Goal: Task Accomplishment & Management: Use online tool/utility

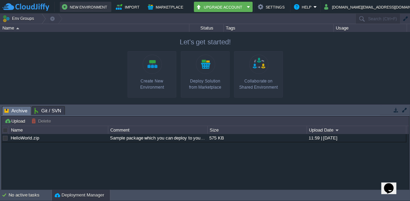
click at [86, 8] on button "New Environment" at bounding box center [85, 7] width 47 height 8
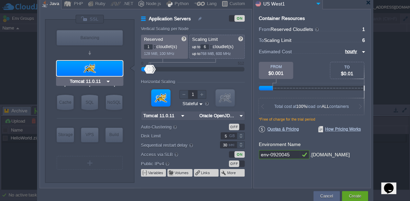
click at [95, 69] on div at bounding box center [90, 68] width 66 height 15
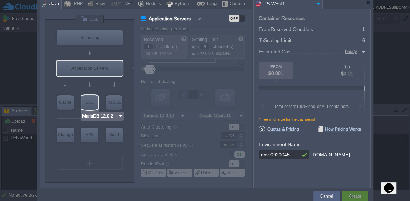
click at [119, 114] on img at bounding box center [120, 116] width 5 height 7
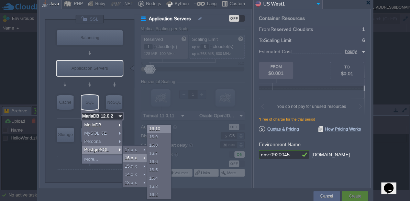
click at [156, 129] on div "16.10" at bounding box center [159, 129] width 24 height 8
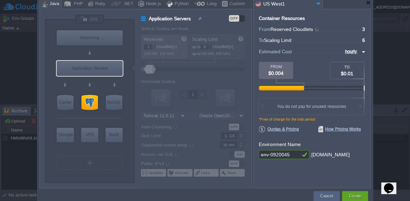
click at [161, 99] on div at bounding box center [196, 107] width 110 height 162
click at [316, 3] on img at bounding box center [318, 3] width 8 height 9
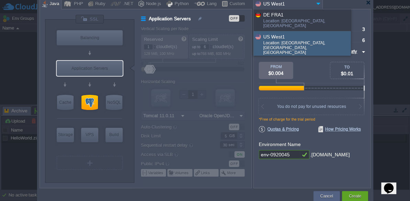
click at [282, 34] on div "US West1" at bounding box center [306, 37] width 87 height 8
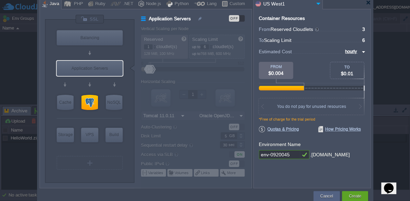
click at [242, 19] on div "OFF" at bounding box center [237, 18] width 16 height 7
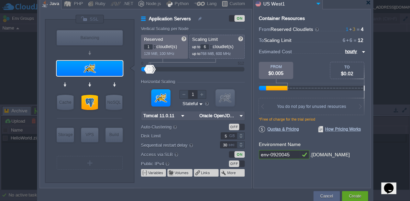
click at [231, 17] on div "ON" at bounding box center [237, 18] width 16 height 7
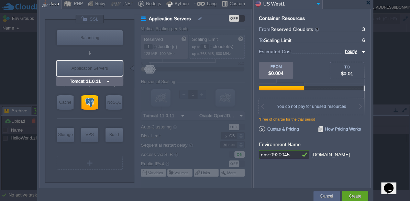
type input "PostgreSQL 16.10"
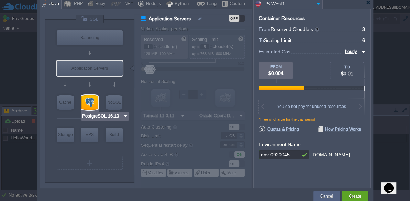
click at [86, 104] on div at bounding box center [90, 102] width 17 height 15
type input "SQL Databases"
type input "3"
type input "PostgreSQL 16.10"
type input "16.10-almalinux-9"
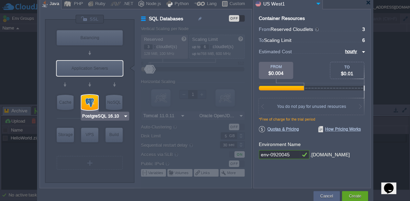
type input "Stateless"
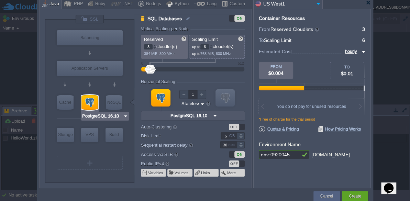
type input "Tomcat 11.0.11"
click at [241, 163] on div "OFF" at bounding box center [237, 164] width 16 height 7
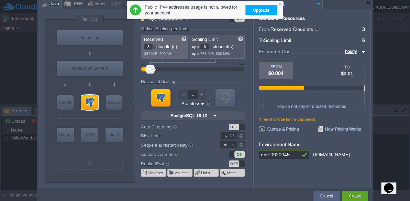
click at [244, 165] on div "OFF" at bounding box center [237, 164] width 16 height 7
click at [242, 164] on div "OFF" at bounding box center [237, 164] width 16 height 7
click at [281, 3] on div at bounding box center [280, 4] width 4 height 4
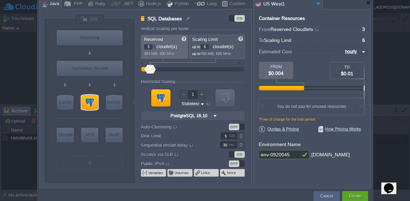
click at [230, 155] on div "ON" at bounding box center [237, 154] width 16 height 7
click at [242, 154] on div "OFF" at bounding box center [237, 154] width 16 height 7
click at [202, 104] on img at bounding box center [202, 104] width 5 height 7
click at [242, 102] on div "VM VM" at bounding box center [193, 103] width 104 height 37
click at [295, 156] on input "env-0920045" at bounding box center [279, 154] width 41 height 9
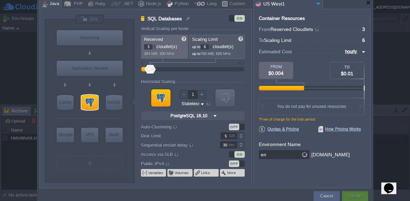
type input "e"
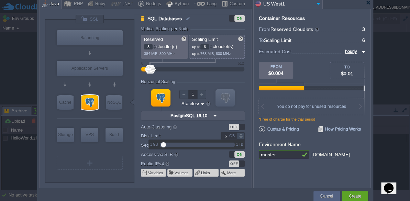
type input "master"
click at [241, 138] on div at bounding box center [241, 137] width 8 height 3
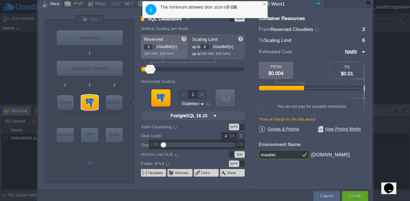
click at [241, 138] on div at bounding box center [241, 137] width 8 height 3
type input "5"
click at [250, 139] on div "5 GB" at bounding box center [196, 135] width 110 height 7
click at [267, 3] on div at bounding box center [264, 4] width 4 height 4
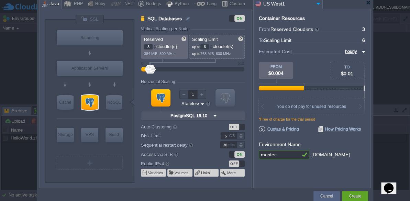
type input "2"
click at [154, 48] on div at bounding box center [154, 48] width 3 height 2
click at [212, 48] on div at bounding box center [210, 48] width 3 height 2
click at [213, 48] on div at bounding box center [210, 48] width 3 height 2
type input "3"
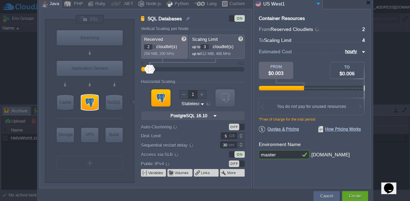
click at [212, 48] on div at bounding box center [210, 48] width 3 height 2
click at [154, 48] on div at bounding box center [154, 48] width 3 height 2
type input "2"
click at [154, 45] on div at bounding box center [154, 45] width 3 height 2
click at [290, 128] on span "Quotas & Pricing" at bounding box center [279, 129] width 40 height 6
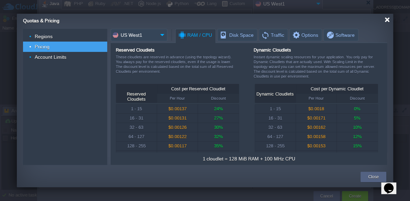
click at [388, 19] on div at bounding box center [387, 19] width 5 height 5
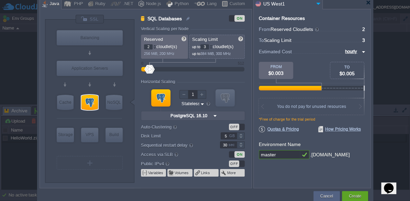
type input "NGINX 1.28.0"
click at [213, 44] on div at bounding box center [210, 45] width 3 height 2
type input "3"
click at [212, 47] on div at bounding box center [210, 48] width 3 height 2
click at [234, 173] on button "More" at bounding box center [231, 173] width 9 height 6
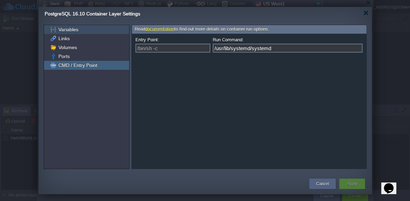
click at [72, 29] on span "Variables" at bounding box center [68, 29] width 22 height 6
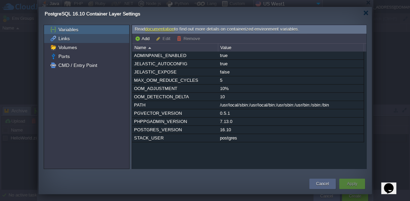
click at [79, 39] on div "Links" at bounding box center [86, 38] width 85 height 9
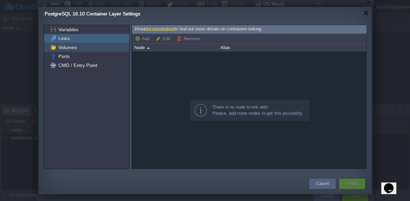
click at [74, 47] on span "Volumes" at bounding box center [67, 47] width 21 height 6
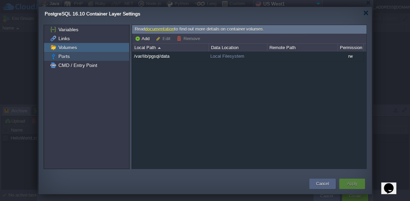
click at [74, 55] on div "Ports" at bounding box center [86, 56] width 85 height 9
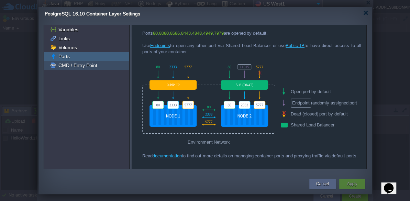
click at [83, 66] on span "CMD / Entry Point" at bounding box center [77, 65] width 41 height 6
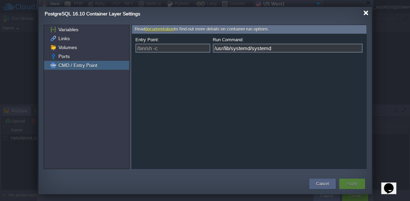
click at [366, 13] on div at bounding box center [365, 12] width 5 height 5
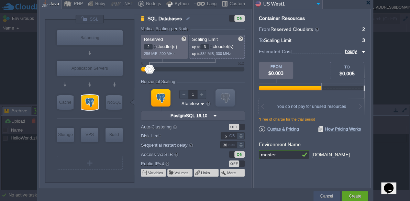
click at [330, 195] on button "Cancel" at bounding box center [326, 196] width 13 height 7
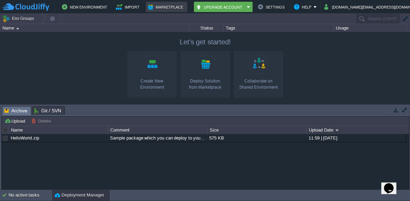
click at [164, 6] on button "Marketplace" at bounding box center [166, 7] width 37 height 8
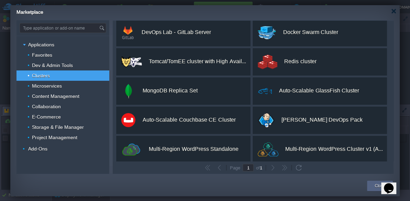
scroll to position [125, 0]
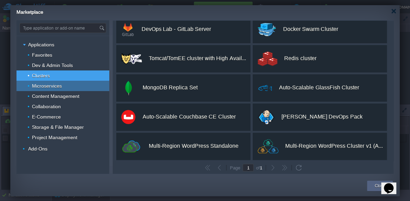
click at [59, 86] on span "Microservices" at bounding box center [47, 86] width 32 height 6
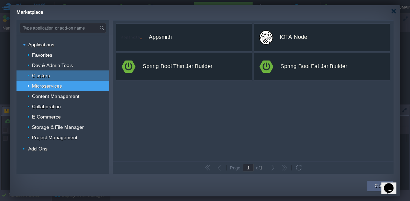
click at [45, 75] on span "Clusters" at bounding box center [41, 76] width 20 height 6
type input "Type application or add-on name"
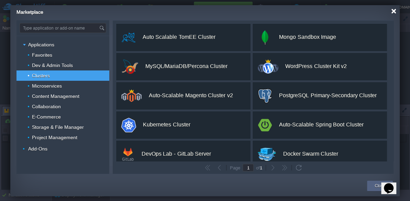
click at [393, 11] on div at bounding box center [393, 11] width 5 height 5
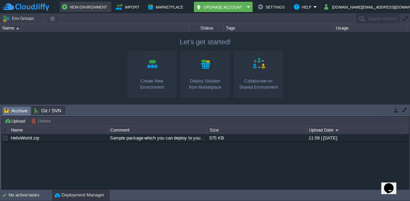
click at [93, 9] on button "New Environment" at bounding box center [85, 7] width 47 height 8
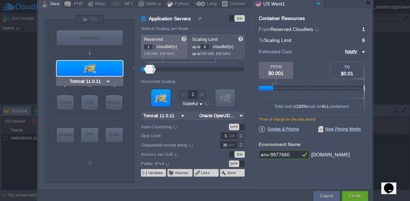
click at [86, 69] on div at bounding box center [90, 68] width 66 height 15
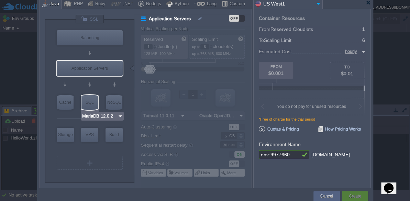
click at [118, 115] on img at bounding box center [120, 116] width 5 height 7
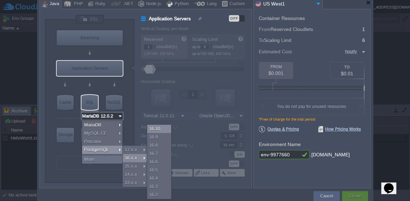
click at [156, 128] on div "16.10" at bounding box center [159, 129] width 24 height 8
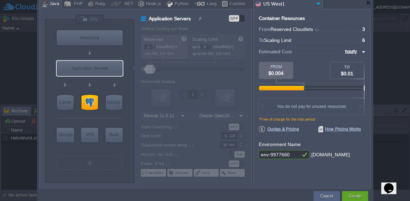
click at [241, 17] on div "OFF" at bounding box center [237, 18] width 16 height 7
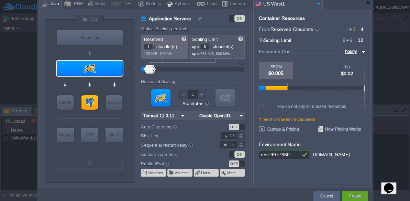
click at [230, 154] on div "ON" at bounding box center [237, 154] width 16 height 7
click at [242, 165] on div "OFF" at bounding box center [237, 164] width 16 height 7
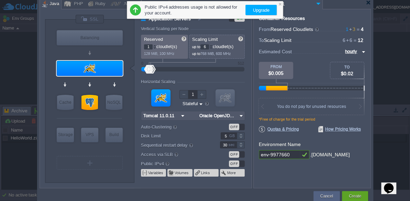
click at [262, 180] on div "Container Resources From Reserved Cloudlets 1 + 3 ... = 4 not added To Scaling …" at bounding box center [312, 99] width 118 height 180
click at [160, 97] on div at bounding box center [160, 97] width 19 height 17
click at [281, 4] on div at bounding box center [280, 4] width 4 height 4
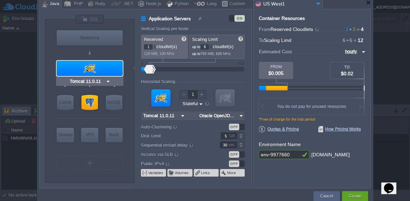
click at [107, 70] on div at bounding box center [90, 68] width 66 height 15
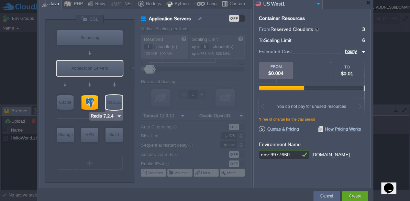
type input "PostgreSQL 16.10"
click at [89, 103] on div at bounding box center [90, 102] width 17 height 15
type input "SQL Databases"
type input "3"
type input "PostgreSQL 16.10"
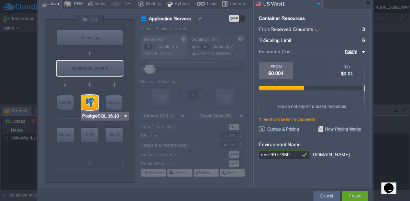
type input "16.10-almalinux-9"
type input "Stateless"
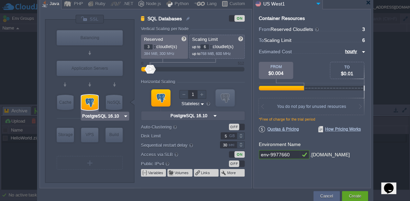
type input "Maven [DATE]"
click at [152, 48] on div "3" at bounding box center [150, 46] width 12 height 5
type input "2"
click at [153, 48] on div at bounding box center [154, 48] width 3 height 2
click at [213, 48] on div at bounding box center [210, 48] width 3 height 2
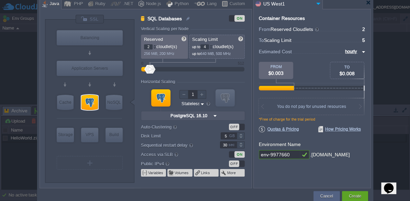
click at [211, 48] on div at bounding box center [210, 48] width 3 height 2
type input "3"
click at [212, 48] on div at bounding box center [210, 48] width 3 height 2
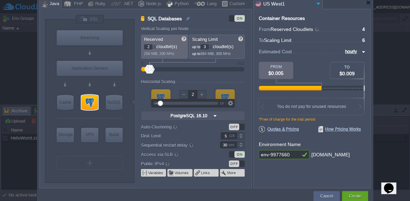
click at [201, 96] on div at bounding box center [201, 94] width 9 height 9
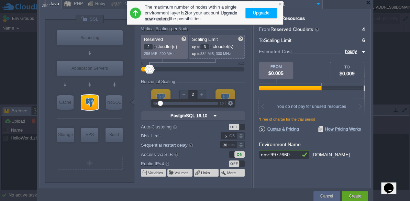
type input "1"
click at [184, 96] on div at bounding box center [184, 94] width 9 height 9
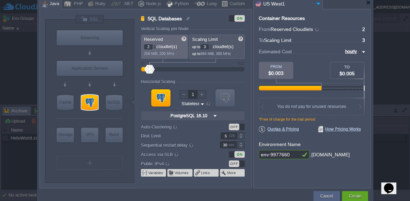
click at [239, 88] on div "VM VM" at bounding box center [193, 103] width 104 height 37
click at [299, 155] on input "env-9977660" at bounding box center [279, 154] width 41 height 9
type input "e"
type input "master"
click at [319, 3] on img at bounding box center [318, 3] width 8 height 9
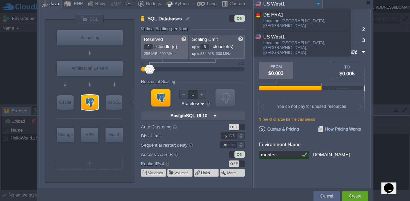
click at [282, 58] on div "More details..." at bounding box center [302, 64] width 97 height 12
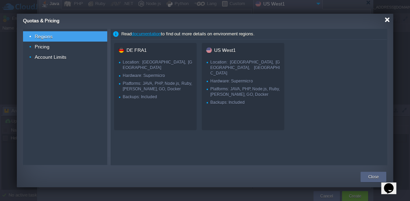
click at [387, 20] on div at bounding box center [387, 19] width 5 height 5
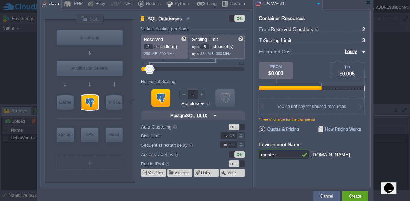
click at [231, 152] on div "ON" at bounding box center [237, 154] width 16 height 7
click at [242, 154] on div "OFF" at bounding box center [237, 154] width 16 height 7
click at [352, 195] on button "Create" at bounding box center [355, 196] width 12 height 7
click at [352, 195] on td "No active tasks Deployment Manager" at bounding box center [205, 195] width 410 height 11
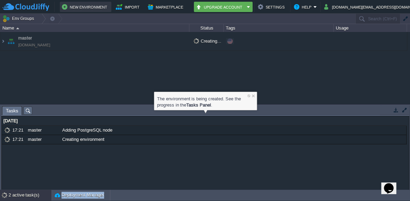
click at [89, 7] on button "New Environment" at bounding box center [85, 7] width 47 height 8
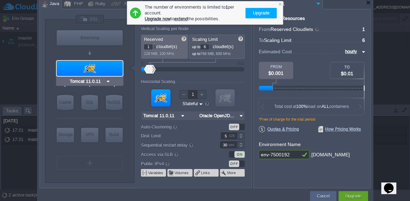
click at [85, 72] on div at bounding box center [90, 68] width 66 height 15
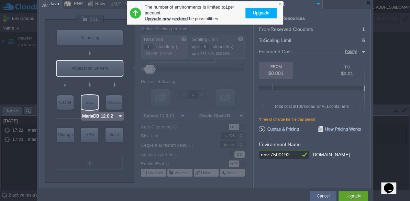
click at [120, 115] on img at bounding box center [120, 116] width 5 height 7
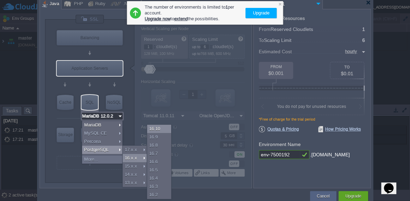
click at [159, 129] on div "16.10" at bounding box center [159, 129] width 24 height 8
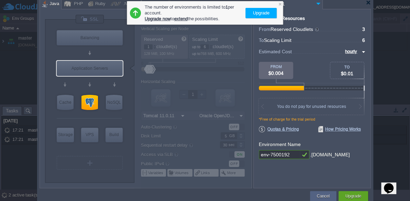
type input "PostgreSQL 16.10"
click at [85, 106] on div at bounding box center [90, 102] width 17 height 15
type input "SQL Databases"
type input "3"
type input "PostgreSQL 16.10"
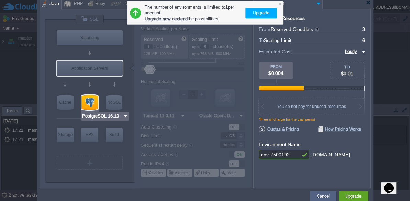
type input "16.10-almalinux-9"
type input "Stateless"
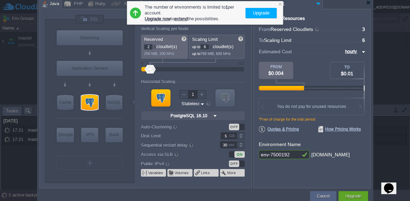
click at [155, 48] on div at bounding box center [154, 48] width 3 height 2
click at [279, 3] on div at bounding box center [280, 4] width 4 height 4
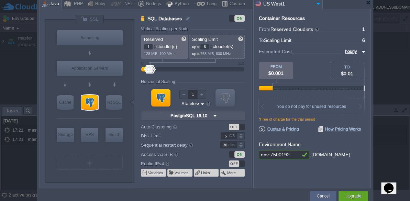
type input "2"
click at [154, 45] on div at bounding box center [154, 45] width 3 height 2
click at [212, 47] on div at bounding box center [210, 48] width 3 height 2
type input "3"
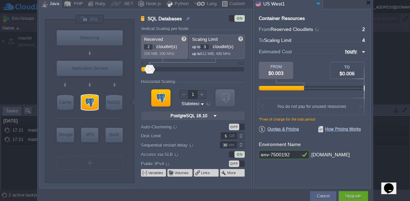
click at [212, 47] on div at bounding box center [210, 48] width 3 height 2
click at [295, 154] on input "env-7500192" at bounding box center [279, 154] width 41 height 9
type input "e"
type input "esclavo"
type input "PostgreSQL 16.10"
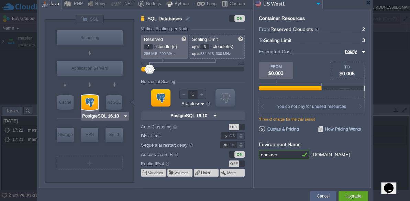
type input "esclavo"
click at [83, 100] on div at bounding box center [90, 102] width 17 height 15
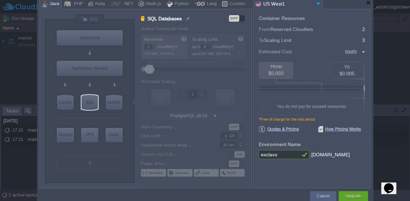
click at [242, 20] on div "OFF" at bounding box center [237, 18] width 16 height 7
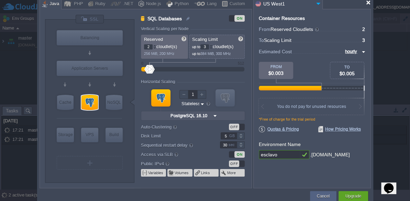
click at [370, 3] on div at bounding box center [368, 2] width 5 height 5
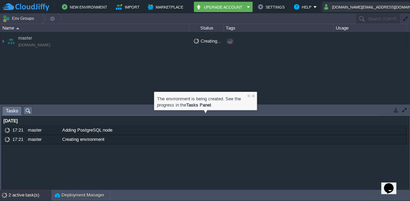
click at [370, 3] on button "[DOMAIN_NAME][EMAIL_ADDRESS][DOMAIN_NAME]" at bounding box center [375, 7] width 103 height 8
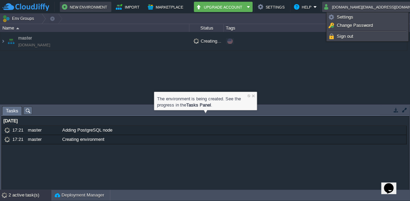
click at [83, 6] on button "New Environment" at bounding box center [85, 7] width 47 height 8
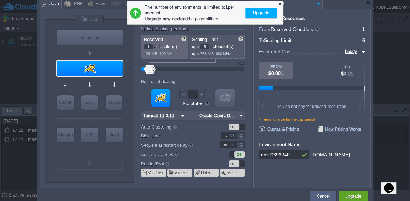
click at [279, 3] on div at bounding box center [280, 4] width 4 height 4
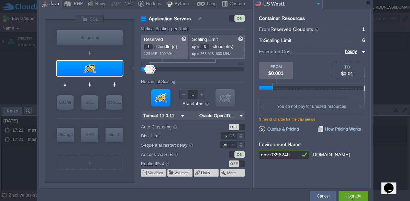
click at [390, 35] on div at bounding box center [205, 102] width 410 height 205
type input "MariaDB 12.0.2"
click at [94, 104] on div "SQL" at bounding box center [90, 102] width 17 height 15
type input "SQL Databases"
type input "4"
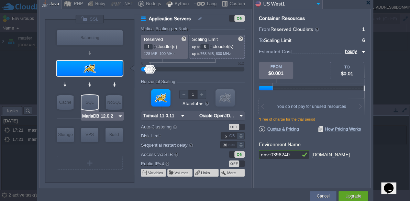
type input "MariaDB 12.0.2"
type input "12.0.2-almalin..."
type input "Stateless"
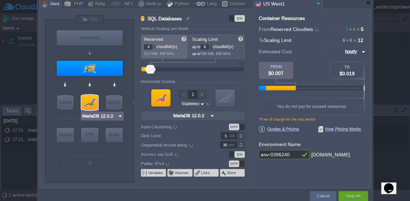
type input "Tomcat 11.0.11"
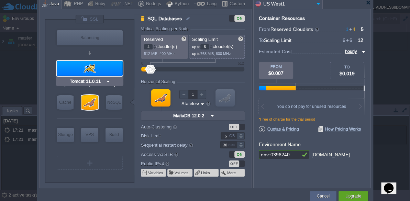
click at [99, 72] on div at bounding box center [90, 68] width 66 height 15
type input "Application Servers"
type input "1"
type input "Tomcat 11.0.11"
type input "Oracle OpenJD..."
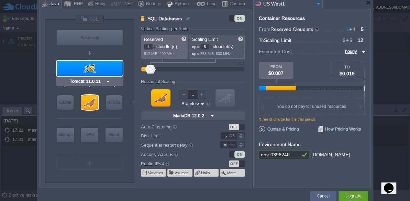
type input "Stateful"
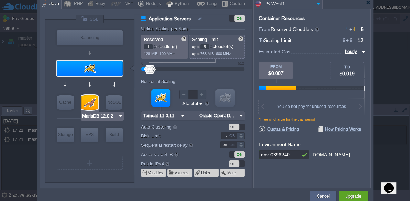
click at [119, 116] on img at bounding box center [120, 116] width 5 height 7
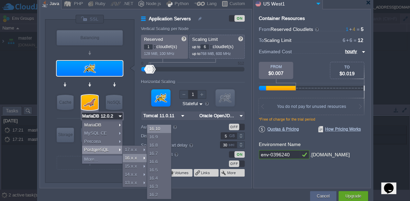
click at [160, 130] on div "16.10" at bounding box center [159, 129] width 24 height 8
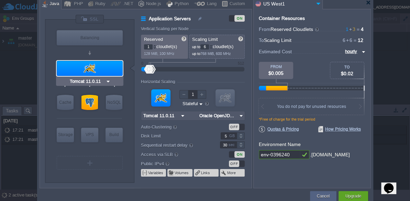
click at [87, 73] on div at bounding box center [90, 68] width 66 height 15
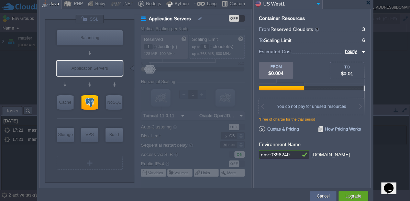
type input "PostgreSQL 16.10"
click at [91, 105] on div at bounding box center [90, 102] width 17 height 15
type input "SQL Databases"
type input "3"
type input "PostgreSQL 16.10"
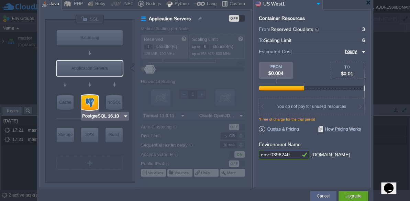
type input "16.10-almalinux-9"
type input "Stateless"
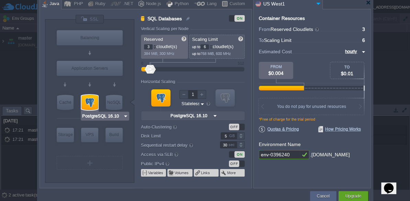
type input "Redis 7.2.4"
click at [291, 154] on input "env-0396240" at bounding box center [279, 154] width 41 height 9
type input "e"
type input "esclavo"
click at [344, 195] on div "Upgrade" at bounding box center [353, 196] width 19 height 10
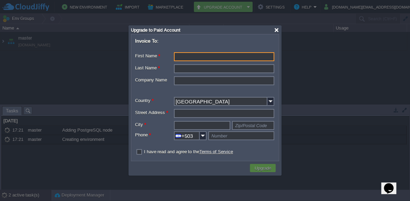
click at [276, 28] on div at bounding box center [276, 30] width 5 height 5
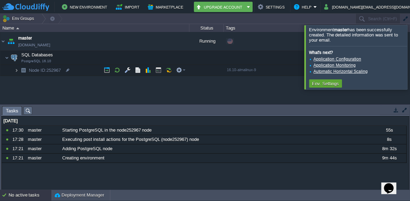
click at [15, 71] on img at bounding box center [16, 70] width 4 height 11
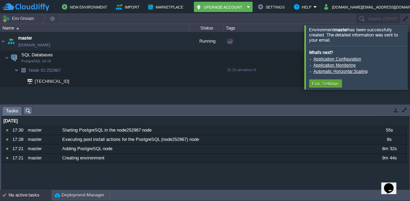
click at [15, 71] on img at bounding box center [16, 70] width 4 height 11
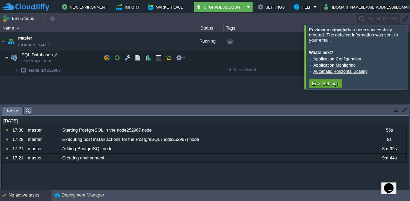
click at [5, 58] on img at bounding box center [7, 58] width 4 height 14
click at [6, 58] on img at bounding box center [7, 58] width 4 height 14
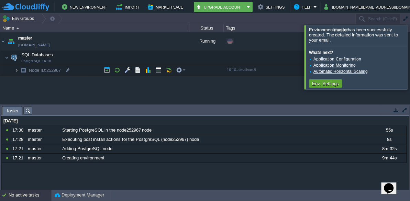
click at [17, 71] on img at bounding box center [16, 70] width 4 height 11
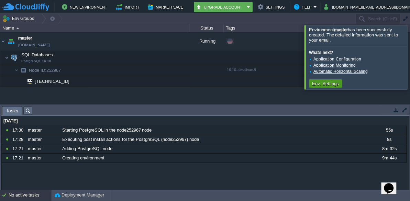
click at [327, 84] on button "Env. Settings" at bounding box center [325, 83] width 31 height 6
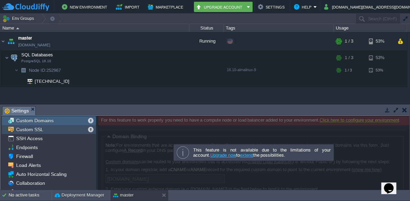
click at [34, 129] on span "Custom SSL" at bounding box center [30, 130] width 30 height 6
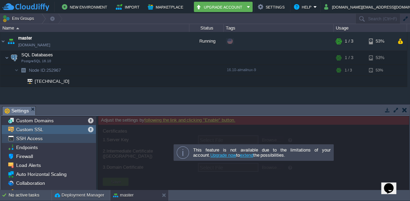
click at [35, 137] on span "SSH Access" at bounding box center [29, 138] width 29 height 6
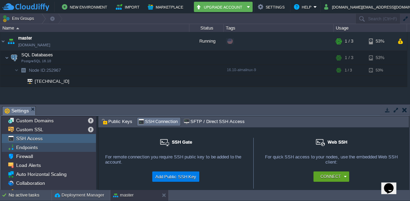
click at [34, 147] on span "Endpoints" at bounding box center [27, 147] width 24 height 6
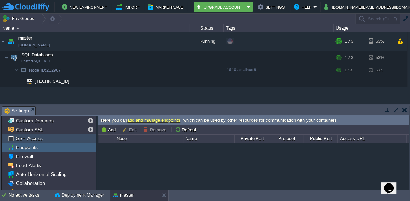
click at [38, 142] on div "SSH Access" at bounding box center [49, 138] width 94 height 9
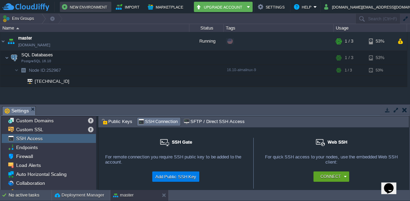
click at [92, 9] on button "New Environment" at bounding box center [85, 7] width 47 height 8
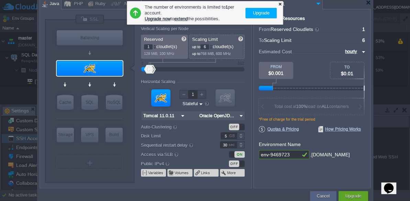
click at [281, 2] on div at bounding box center [280, 4] width 4 height 4
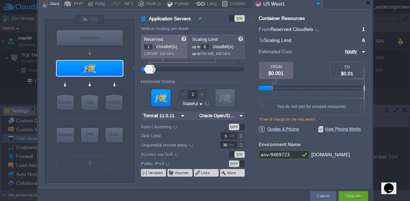
click at [385, 24] on div at bounding box center [205, 102] width 410 height 205
click at [370, 4] on div at bounding box center [368, 2] width 5 height 5
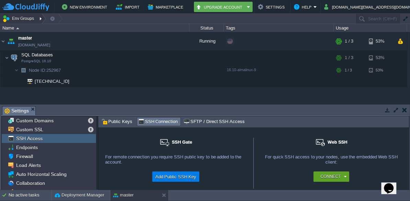
click at [39, 20] on div at bounding box center [41, 19] width 9 height 10
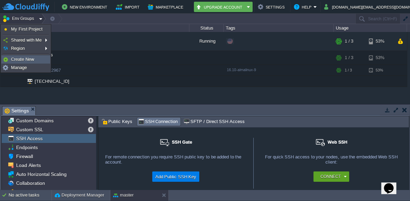
click at [31, 58] on span "Create New" at bounding box center [22, 59] width 23 height 5
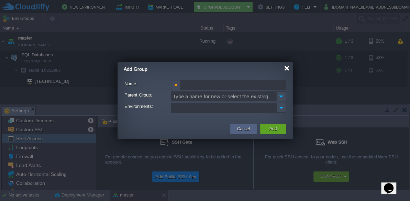
click at [285, 69] on div at bounding box center [286, 68] width 5 height 5
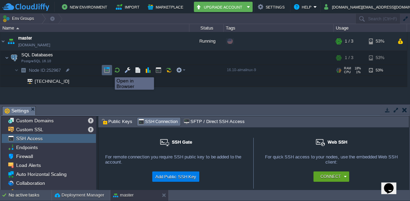
click at [107, 72] on button "button" at bounding box center [107, 70] width 6 height 6
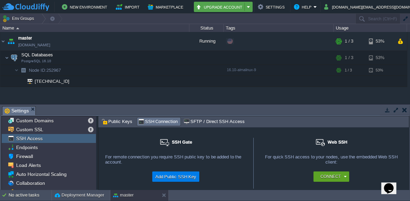
click at [251, 5] on em "Upgrade Account" at bounding box center [223, 7] width 55 height 8
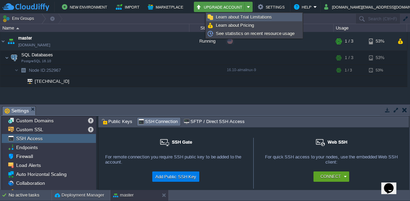
click at [261, 19] on span "Learn about Trial Limitations" at bounding box center [244, 16] width 56 height 5
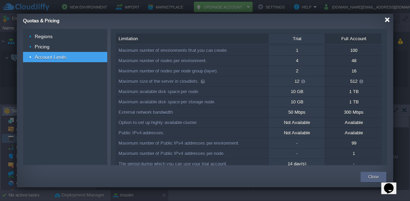
click at [389, 21] on div at bounding box center [387, 19] width 5 height 5
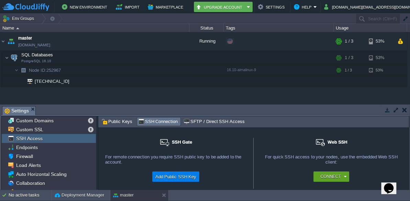
click at [389, 21] on div "Search (Ctrl+F)" at bounding box center [378, 19] width 45 height 10
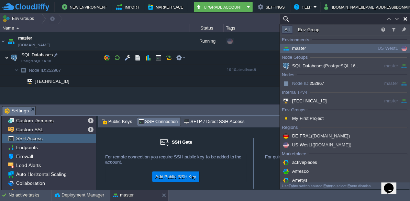
type input "Search (Ctrl+F)"
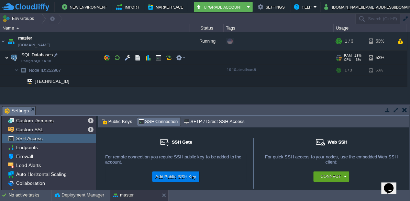
click at [7, 57] on img at bounding box center [7, 58] width 4 height 14
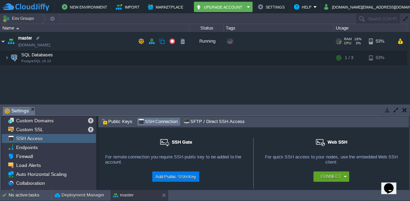
click at [3, 41] on img at bounding box center [3, 41] width 6 height 19
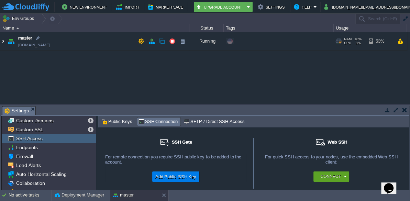
click at [3, 41] on img at bounding box center [3, 41] width 6 height 19
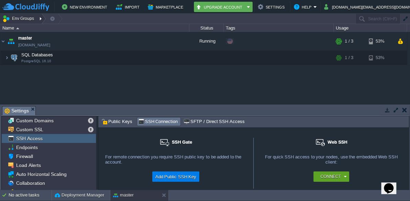
click at [38, 19] on div at bounding box center [41, 19] width 9 height 10
click at [86, 90] on div "master [DOMAIN_NAME] Running + Add to Env Group RAM 18% CPU 1% 1 / 3 53% SQL Da…" at bounding box center [205, 68] width 410 height 72
click at [7, 60] on img at bounding box center [7, 58] width 4 height 14
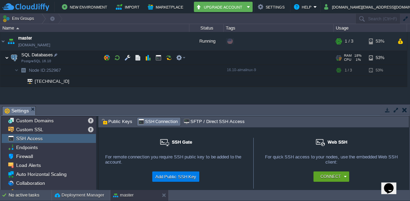
click at [6, 57] on img at bounding box center [7, 58] width 4 height 14
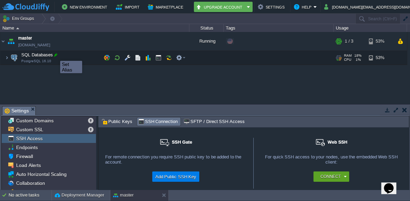
click at [55, 55] on div at bounding box center [56, 55] width 6 height 6
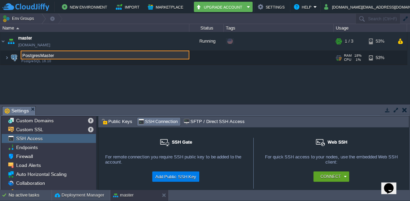
type input "PostgresMaster"
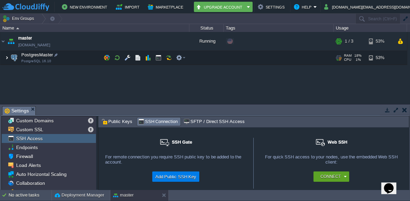
drag, startPoint x: 8, startPoint y: 56, endPoint x: 150, endPoint y: 81, distance: 144.5
click at [152, 81] on div "master [DOMAIN_NAME] Running + Add to Env Group RAM 18% CPU 1% 1 / 3 53% Postgr…" at bounding box center [205, 68] width 410 height 72
click at [6, 59] on img at bounding box center [7, 58] width 4 height 14
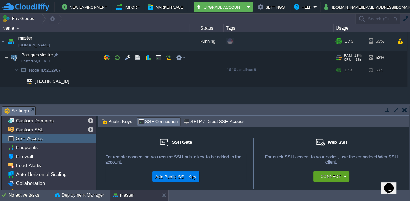
click at [6, 59] on img at bounding box center [7, 58] width 4 height 14
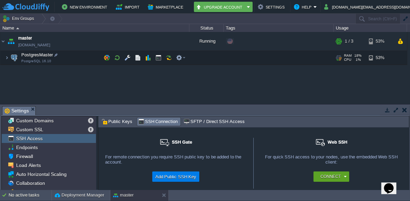
click at [40, 54] on span "PostgresMaster" at bounding box center [37, 55] width 33 height 6
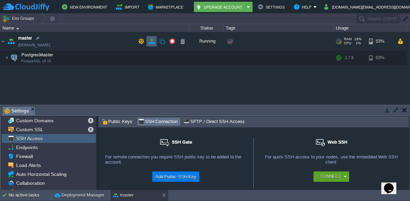
click at [150, 42] on button "button" at bounding box center [152, 41] width 6 height 6
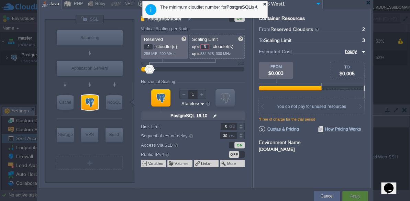
click at [265, 3] on div at bounding box center [264, 4] width 4 height 4
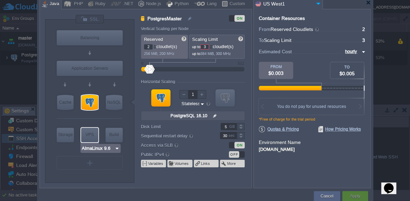
type input "PostgreSQL 16.10"
type input "1"
click at [154, 47] on div at bounding box center [154, 48] width 3 height 2
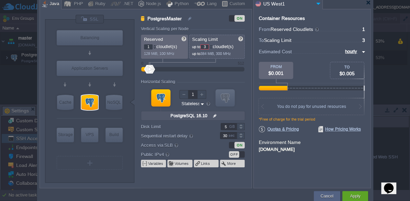
type input "4"
click at [213, 47] on div at bounding box center [210, 48] width 3 height 2
click at [353, 196] on button "Apply" at bounding box center [355, 196] width 10 height 7
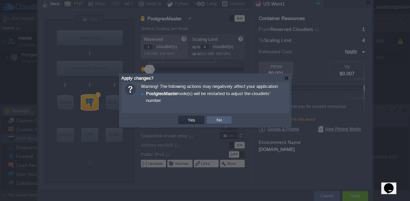
click at [227, 120] on td "No" at bounding box center [219, 120] width 26 height 8
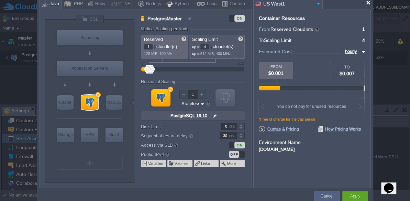
click at [371, 2] on div at bounding box center [368, 2] width 5 height 5
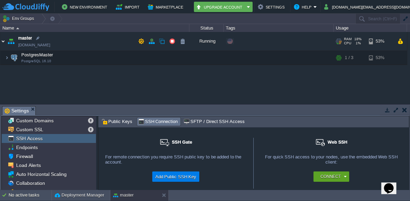
click at [3, 42] on img at bounding box center [3, 41] width 6 height 19
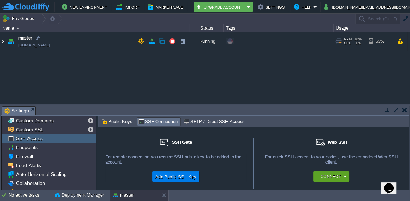
click at [3, 42] on img at bounding box center [3, 41] width 6 height 19
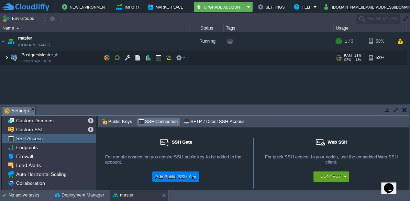
click at [6, 57] on img at bounding box center [7, 58] width 4 height 14
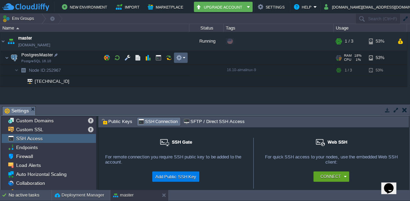
click at [186, 59] on td at bounding box center [181, 58] width 14 height 10
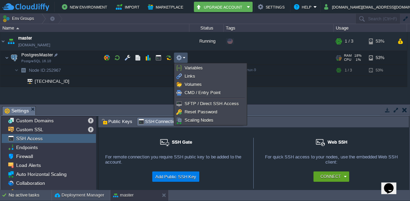
click at [150, 91] on div "master [DOMAIN_NAME] Running + Add to Env Group RAM 18% CPU 1% 1 / 3 53% Postgr…" at bounding box center [205, 68] width 410 height 72
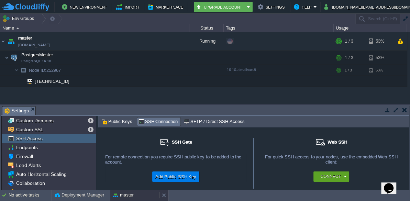
click at [124, 194] on button "master" at bounding box center [123, 195] width 21 height 7
click at [90, 196] on button "Deployment Manager" at bounding box center [80, 195] width 50 height 7
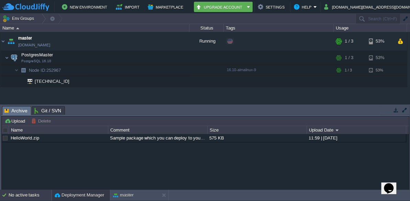
click at [32, 193] on div "No active tasks" at bounding box center [30, 195] width 43 height 11
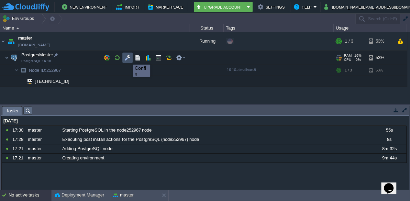
click at [126, 58] on button "button" at bounding box center [127, 58] width 6 height 6
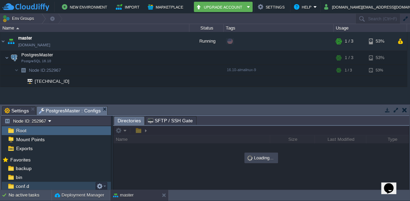
click at [27, 186] on span "conf.d" at bounding box center [22, 186] width 16 height 6
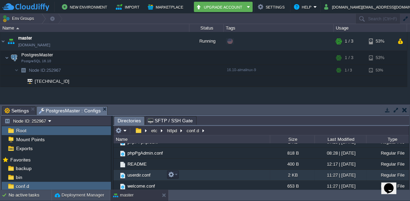
scroll to position [43, 0]
